Goal: Navigation & Orientation: Go to known website

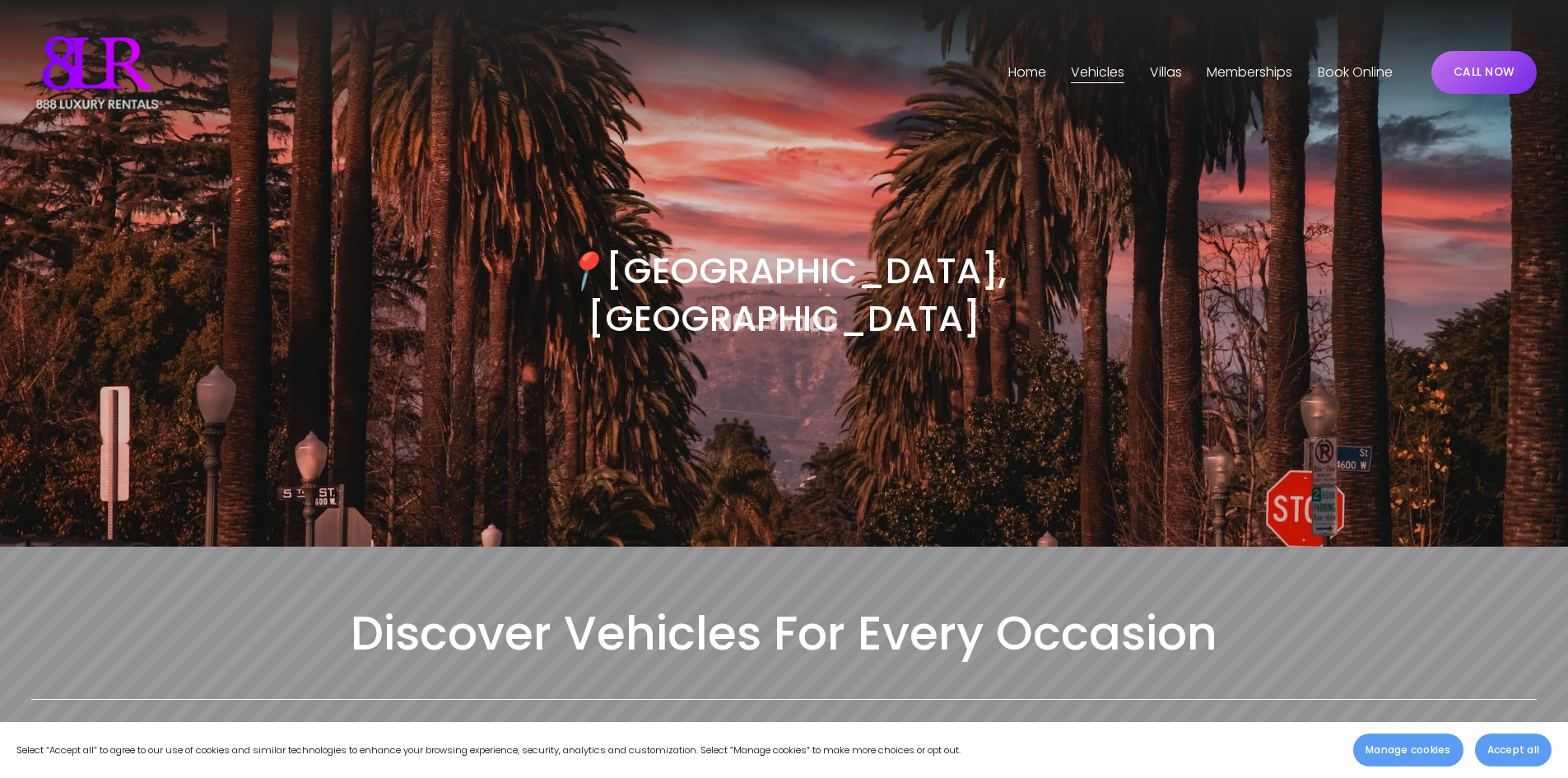
click at [1011, 73] on link "Home" at bounding box center [1027, 72] width 38 height 26
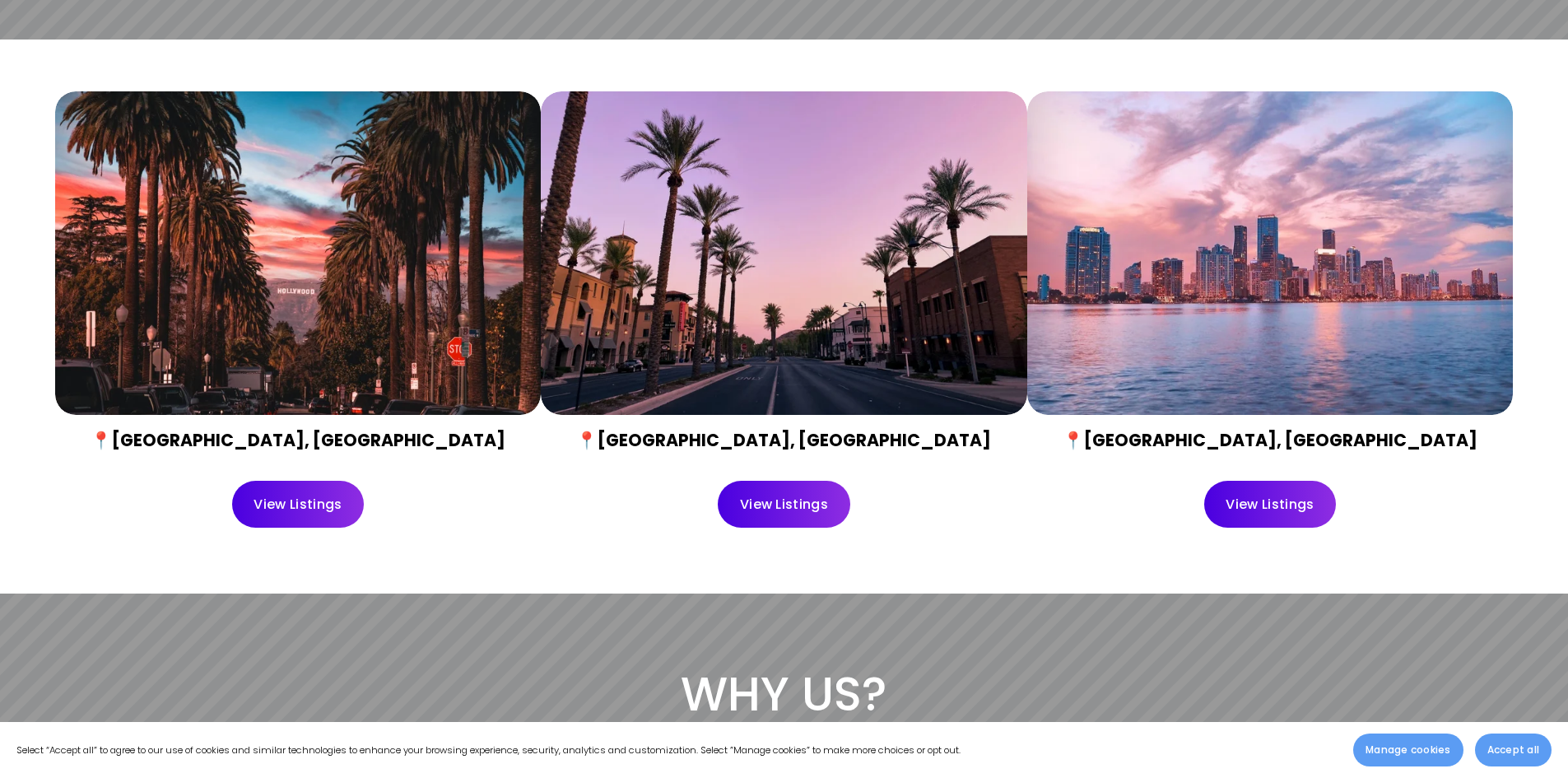
scroll to position [740, 0]
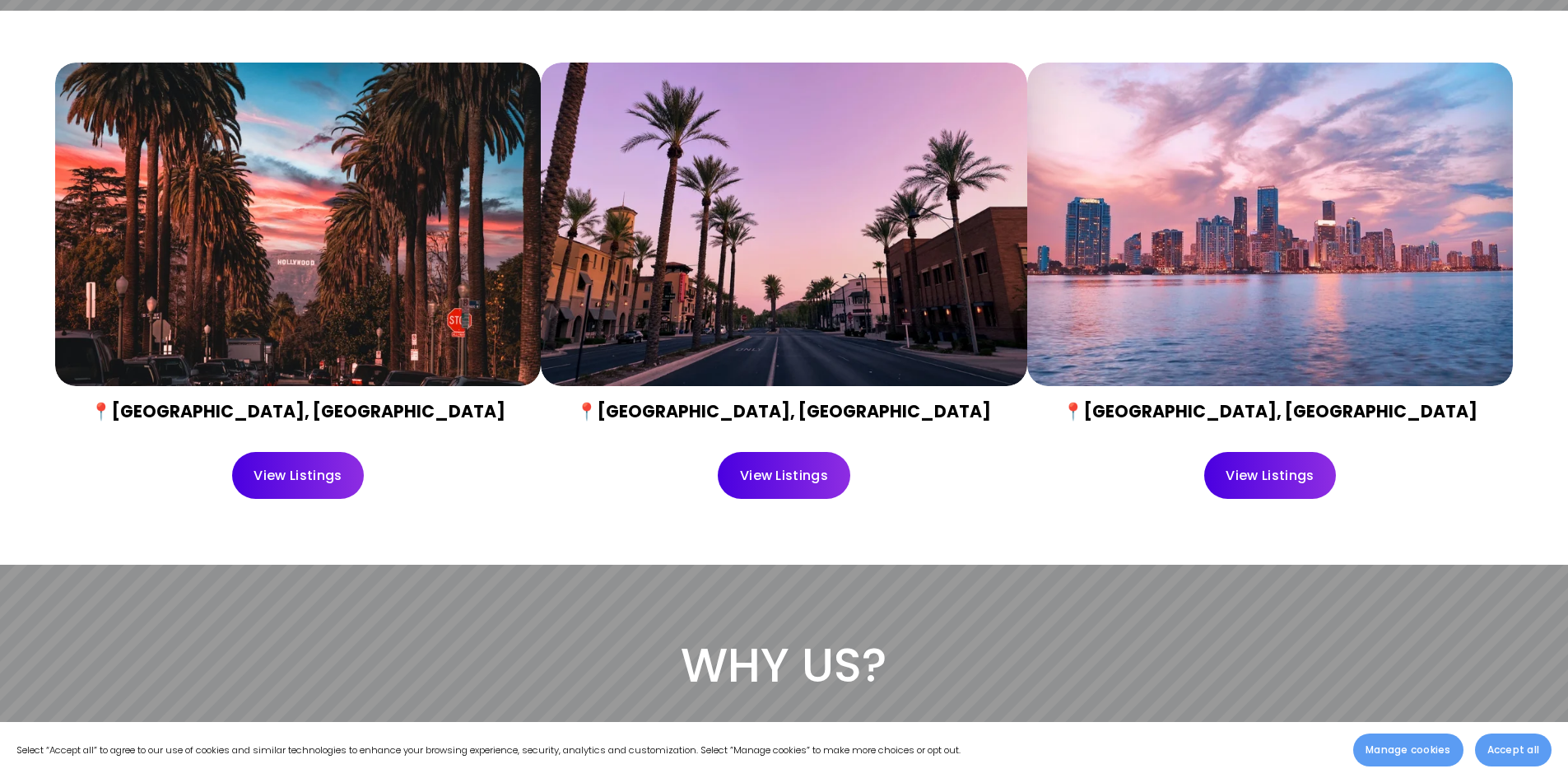
click at [419, 310] on div at bounding box center [298, 225] width 486 height 325
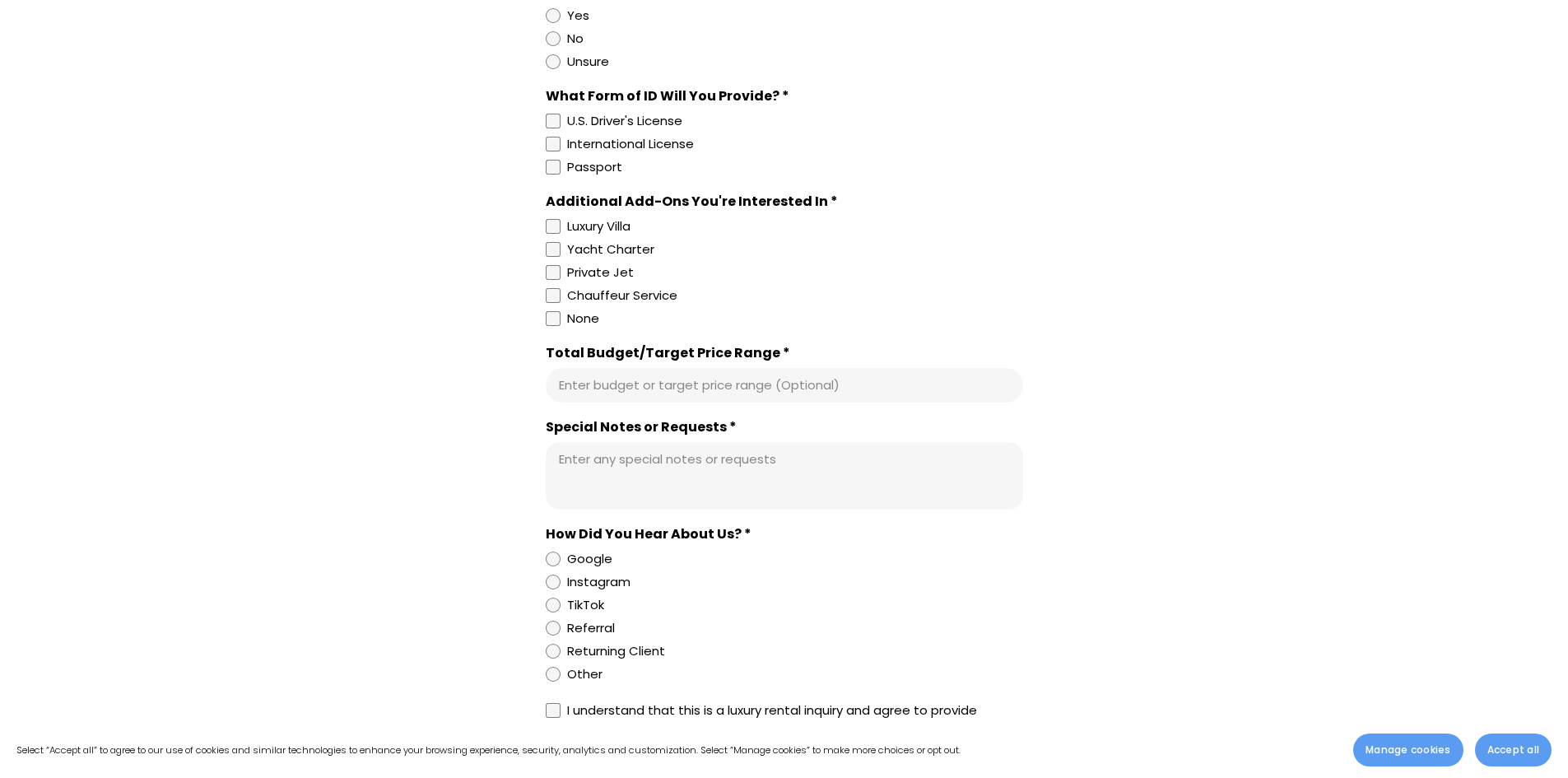
scroll to position [10946, 0]
